Goal: Complete application form

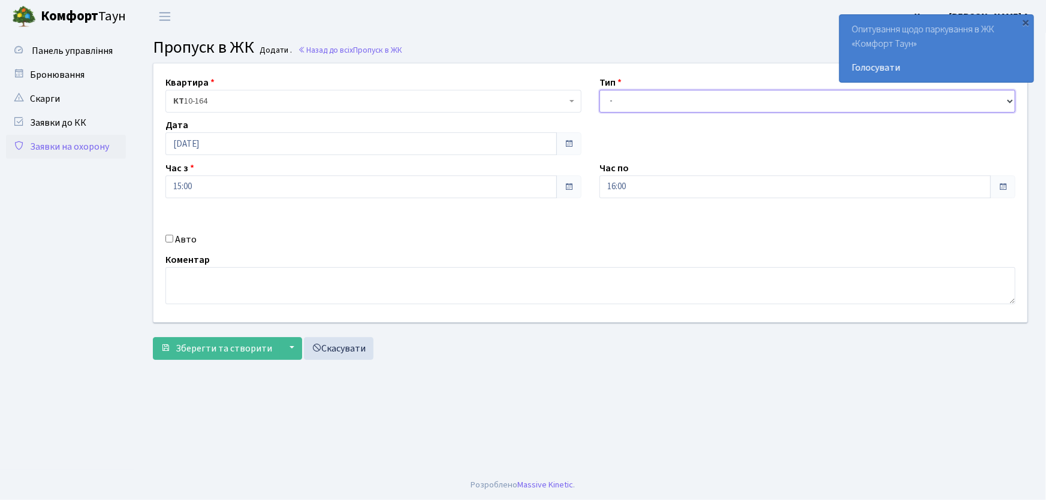
click at [629, 104] on select "- Доставка Таксі Гості Сервіс" at bounding box center [807, 101] width 416 height 23
select select "1"
click at [599, 90] on select "- Доставка Таксі Гості Сервіс" at bounding box center [807, 101] width 416 height 23
drag, startPoint x: 617, startPoint y: 190, endPoint x: 581, endPoint y: 174, distance: 39.4
click at [573, 184] on div "Квартира <b>КТ</b>&nbsp;&nbsp;&nbsp;&nbsp;10-164 КТ 10-164 Тип - Доставка Таксі…" at bounding box center [590, 193] width 892 height 259
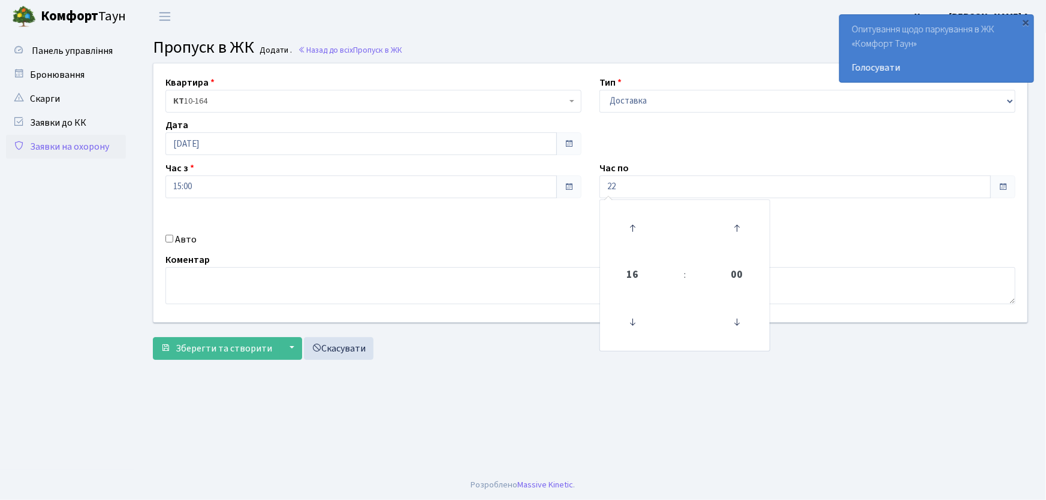
type input "22:00"
click at [167, 240] on input "Авто" at bounding box center [169, 239] width 8 height 8
checkbox input "true"
type input "АА9335ОР"
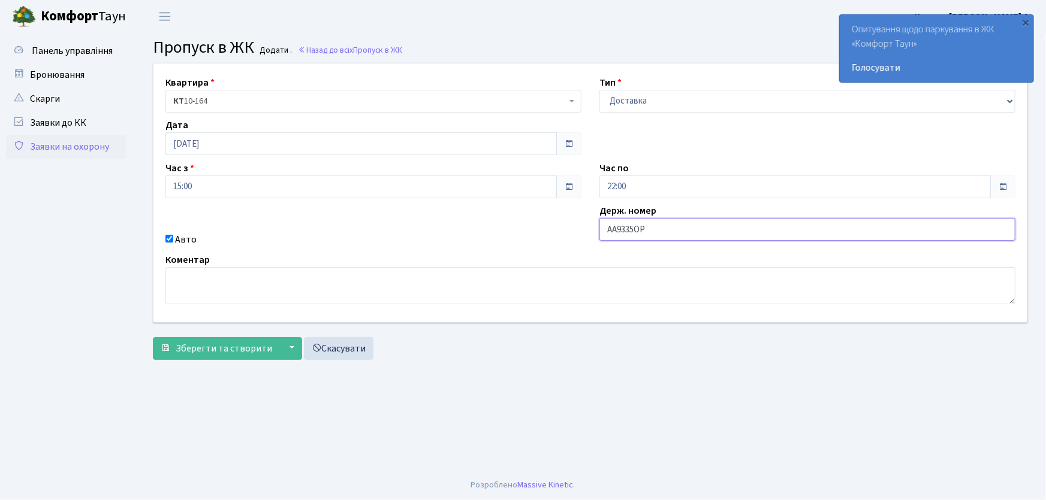
click at [153, 337] on button "Зберегти та створити" at bounding box center [216, 348] width 127 height 23
click at [77, 143] on link "Заявки на охорону" at bounding box center [66, 147] width 120 height 24
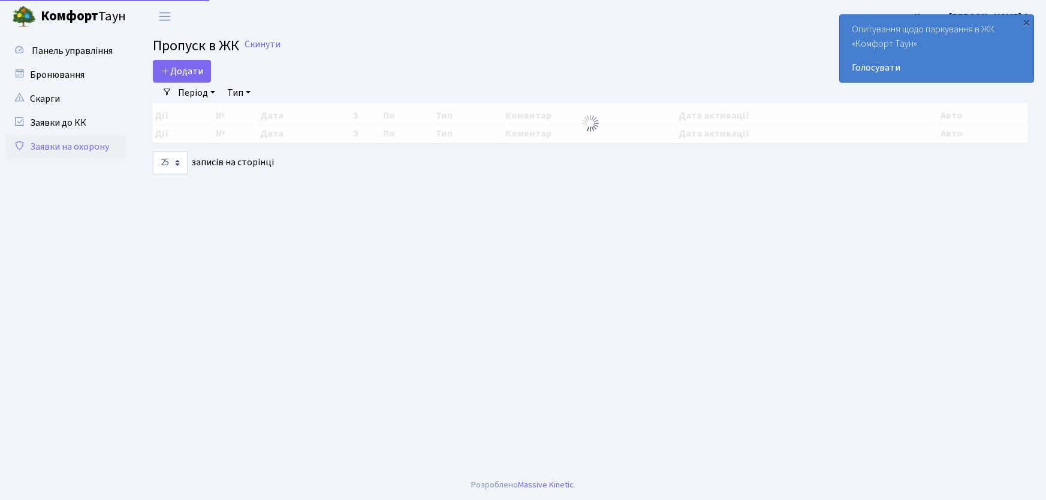
select select "25"
